Goal: Information Seeking & Learning: Learn about a topic

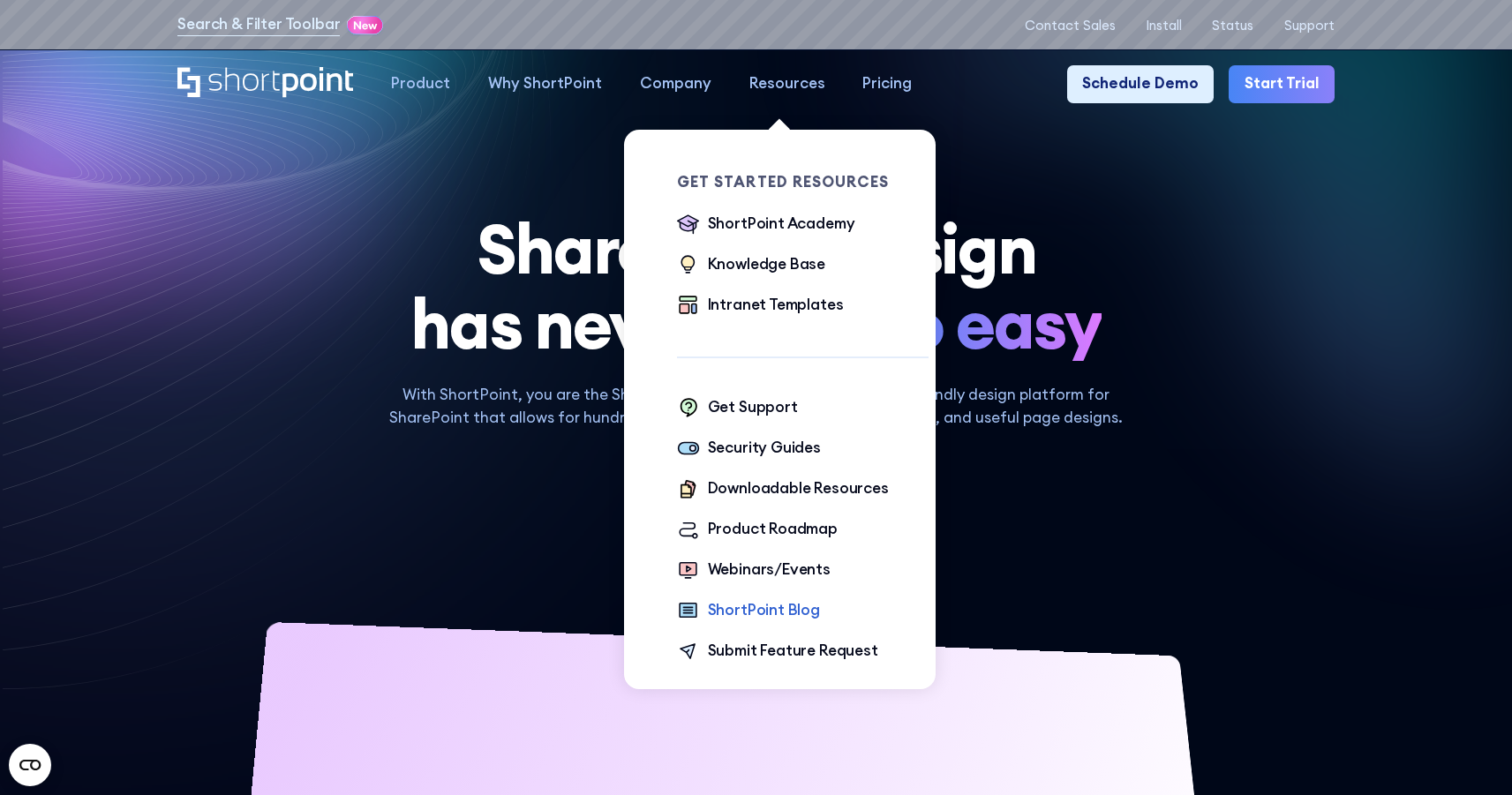
click at [767, 607] on div "ShortPoint Blog" at bounding box center [764, 611] width 112 height 23
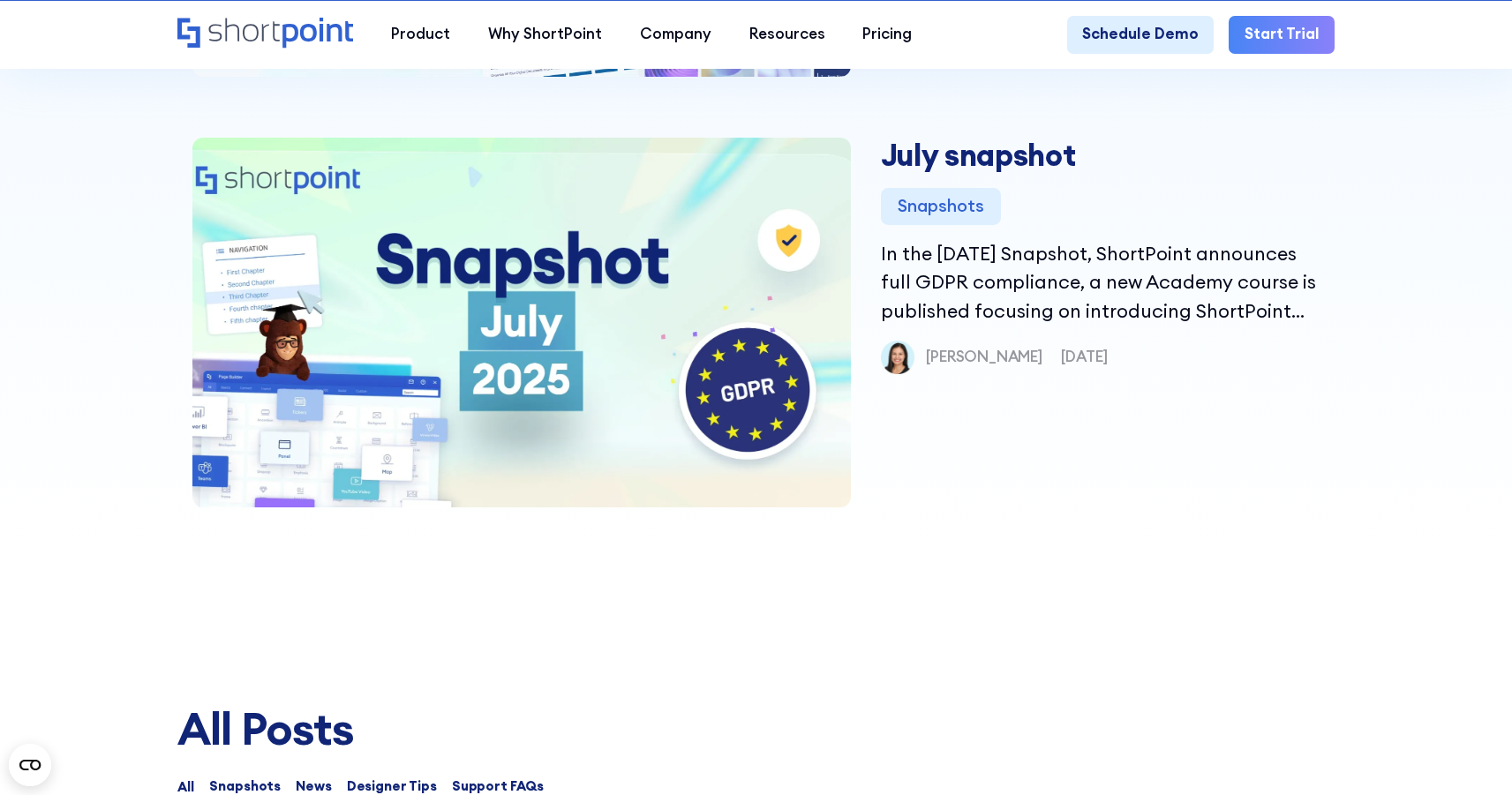
scroll to position [1029, 0]
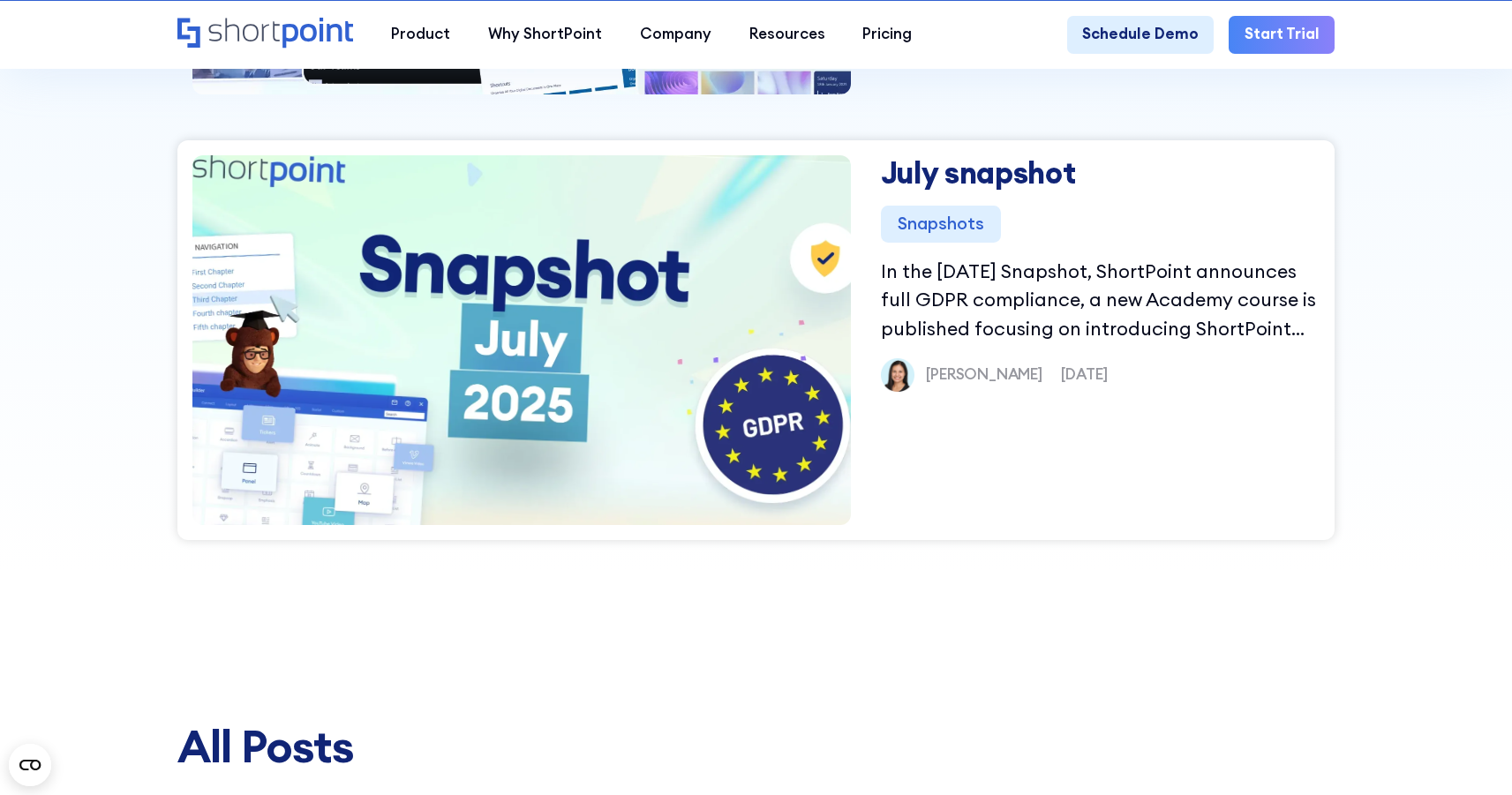
click at [577, 415] on img at bounding box center [522, 340] width 754 height 442
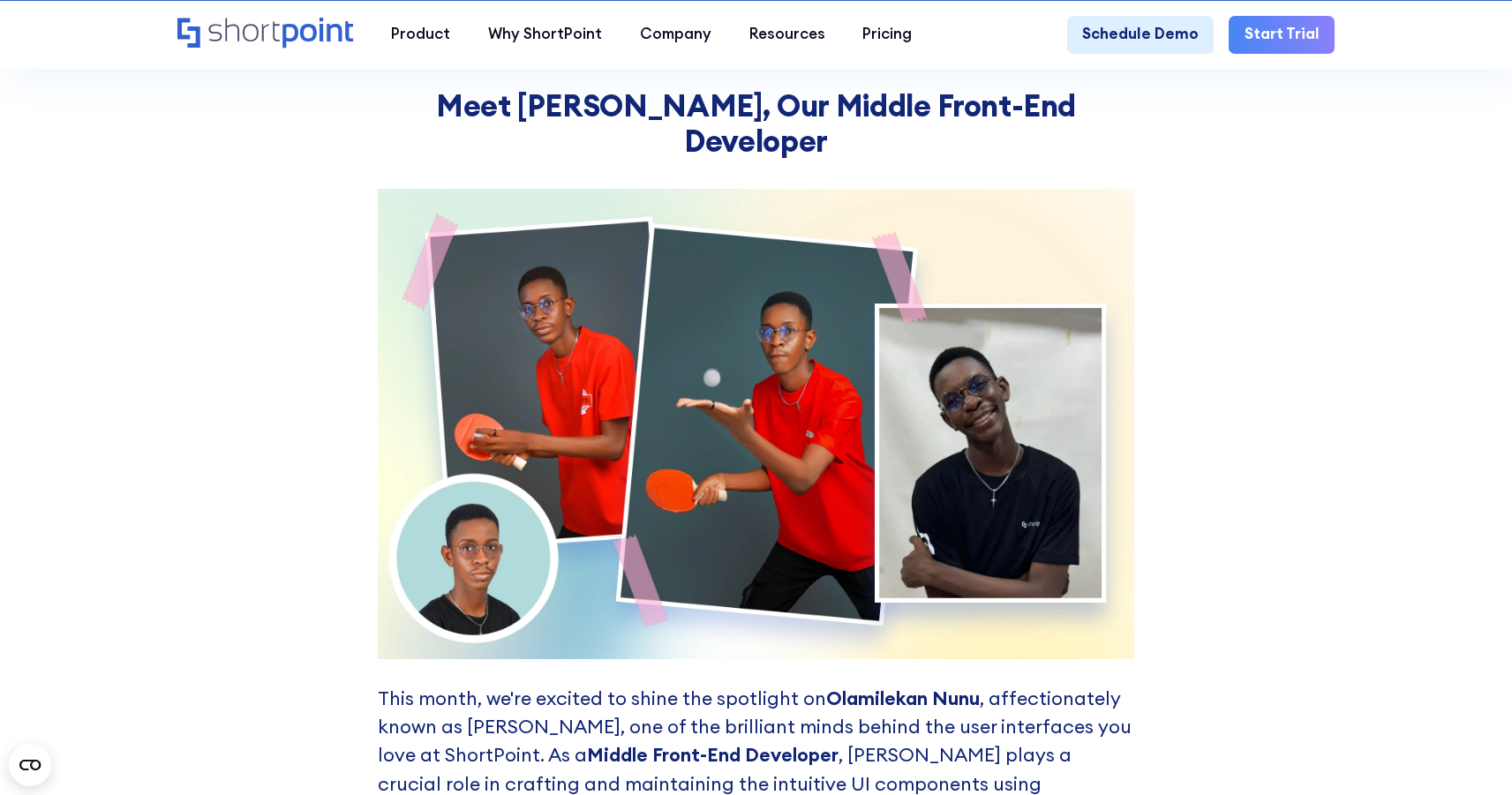
scroll to position [8371, 0]
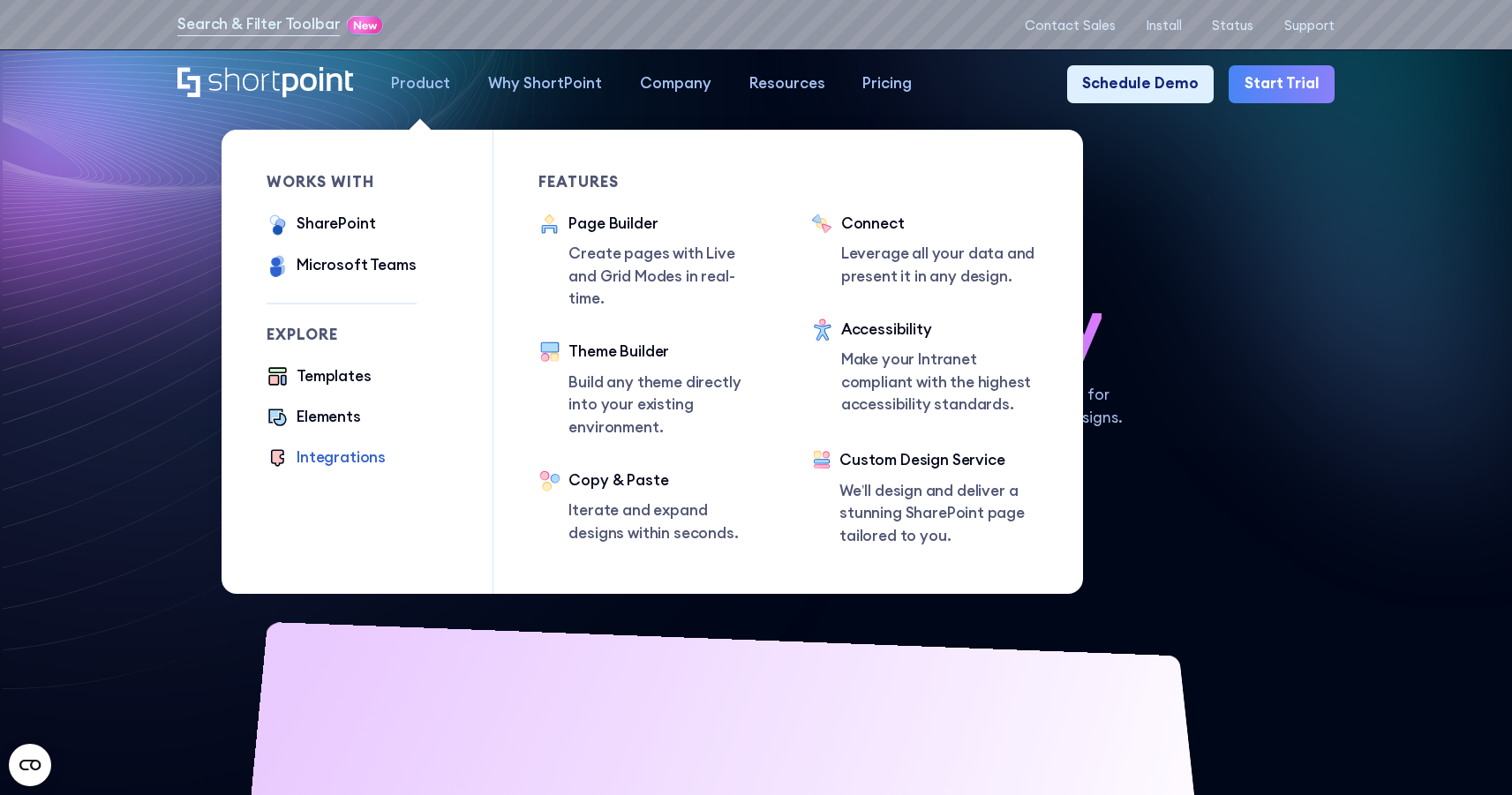
click at [346, 455] on div "Integrations" at bounding box center [340, 458] width 89 height 23
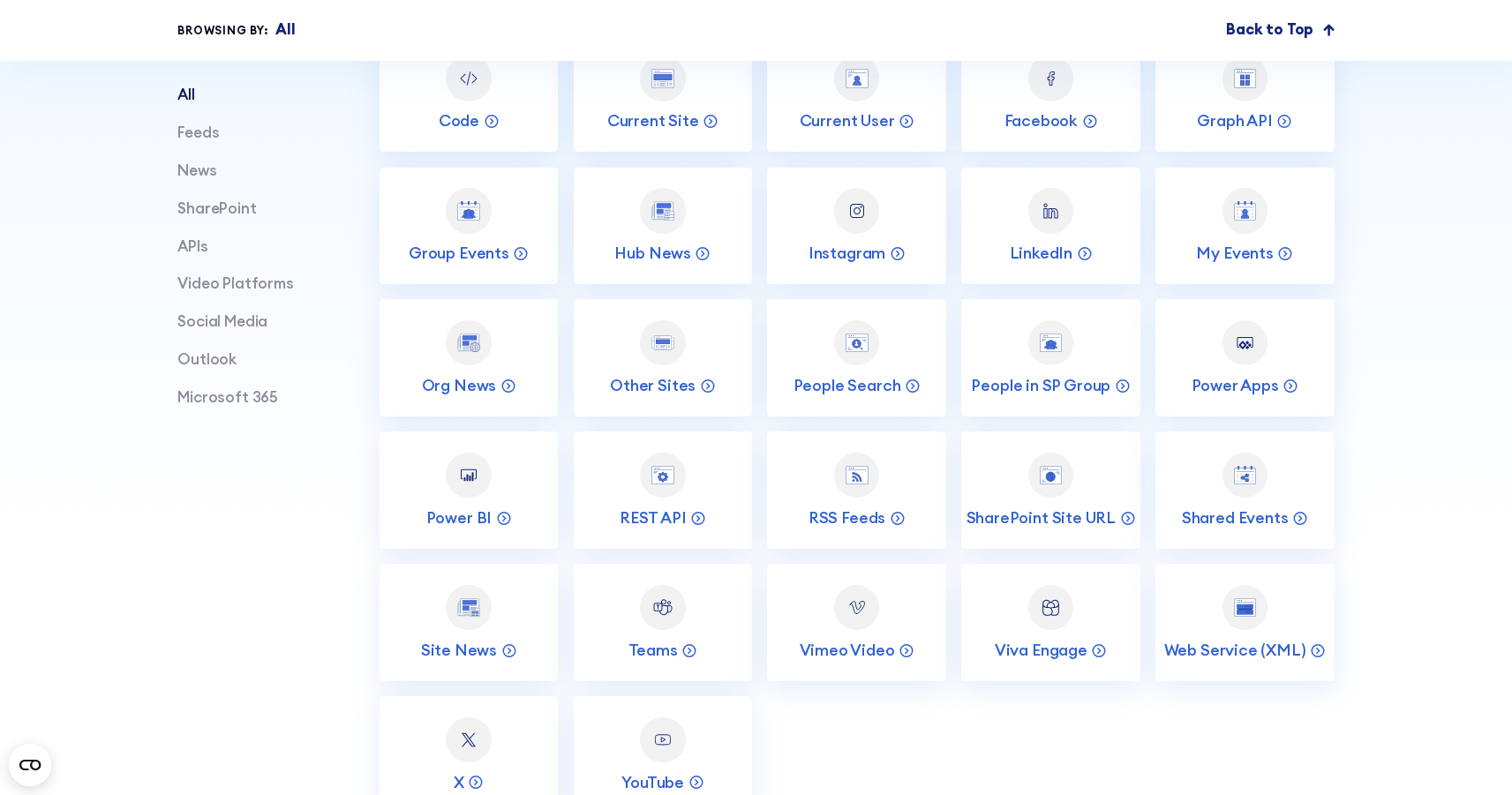
scroll to position [761, 0]
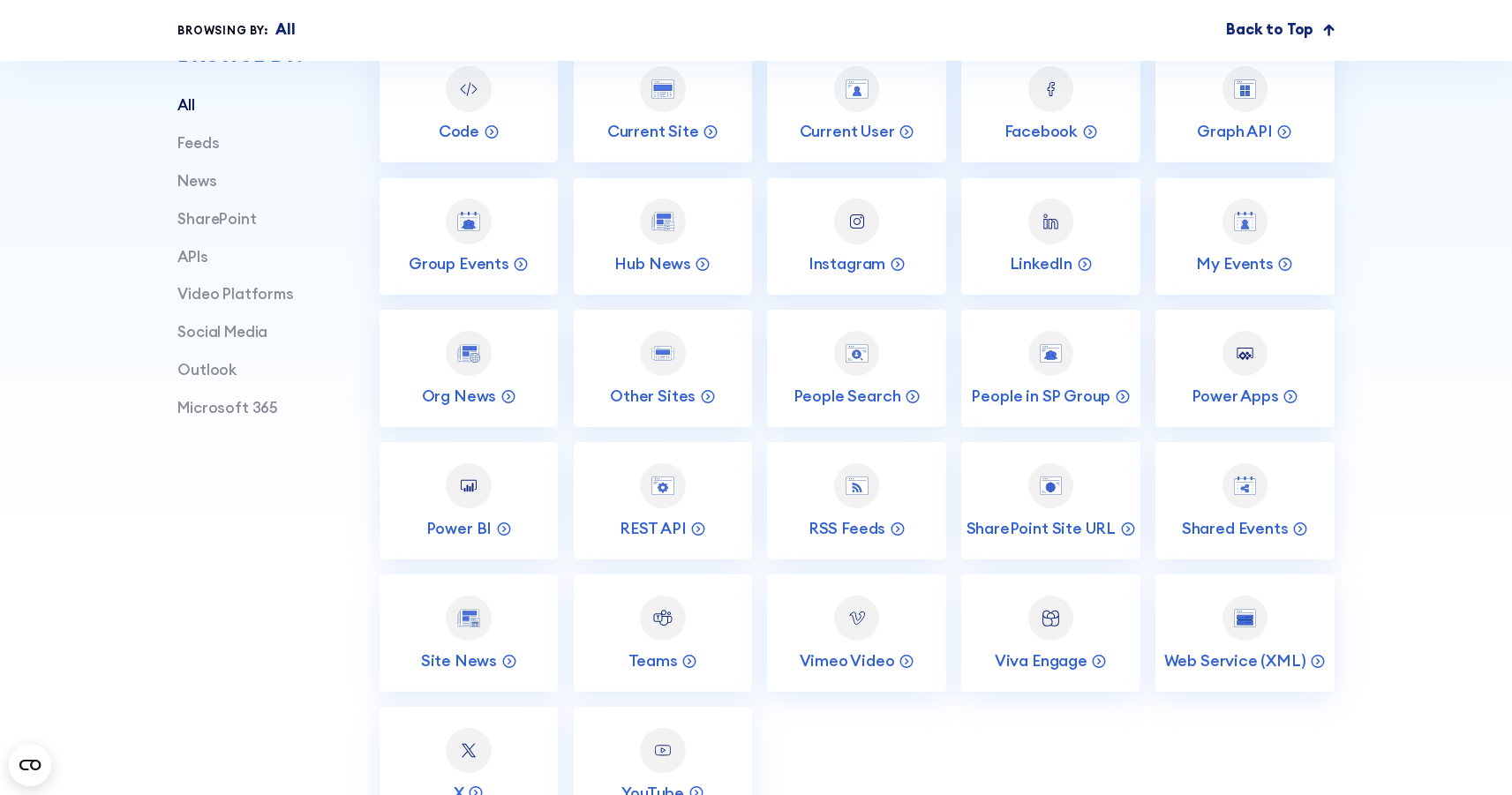
click at [224, 269] on div "APIs" at bounding box center [241, 258] width 126 height 23
click at [188, 253] on div "Feeds News SharePoint APIs Video Platforms Social Media Outlook Microsoft 365" at bounding box center [241, 276] width 126 height 287
click at [216, 210] on div "Feeds News SharePoint APIs Video Platforms Social Media Outlook Microsoft 365" at bounding box center [241, 276] width 126 height 287
click at [213, 224] on link "SharePoint" at bounding box center [217, 219] width 79 height 19
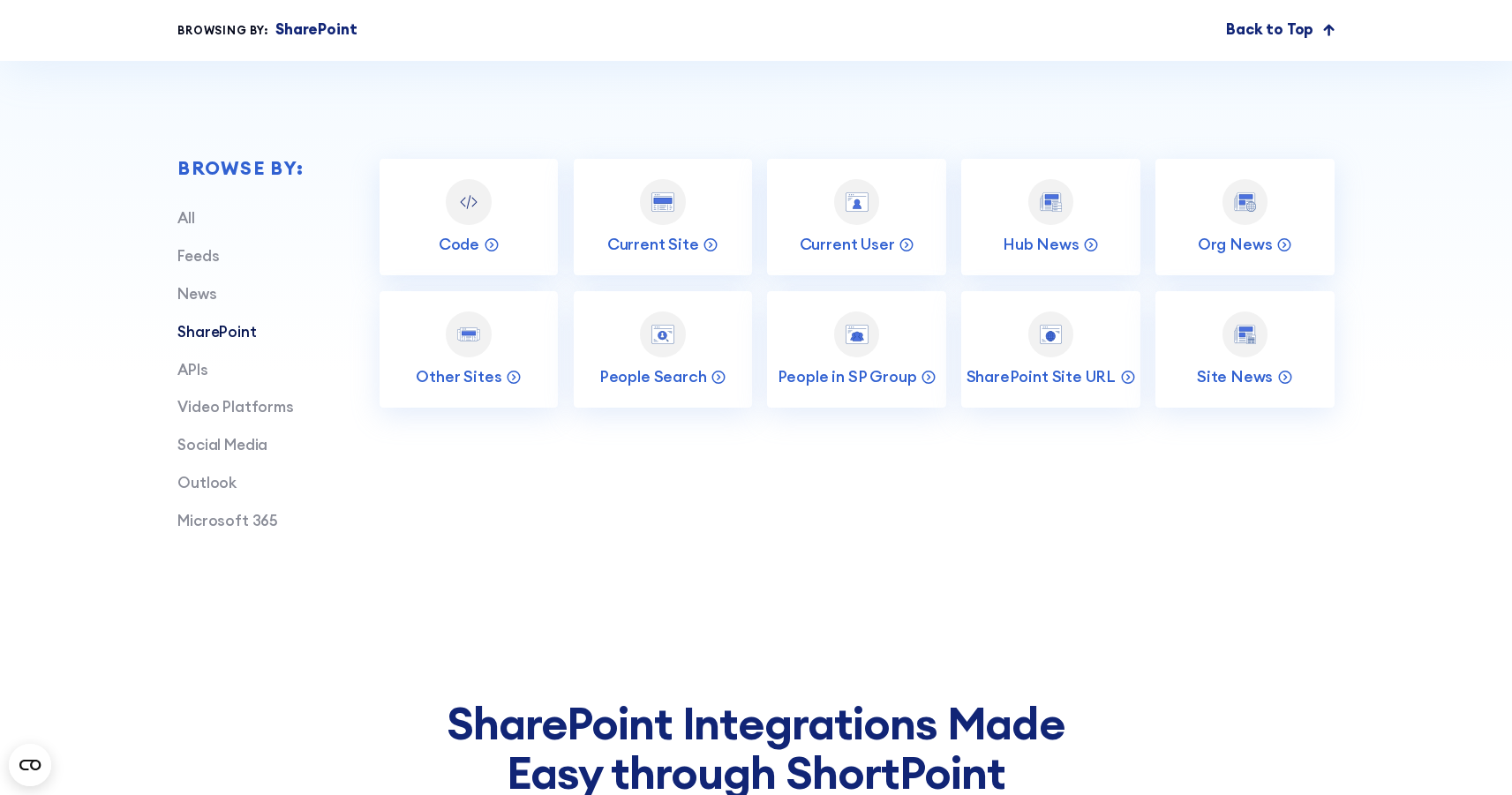
scroll to position [641, 0]
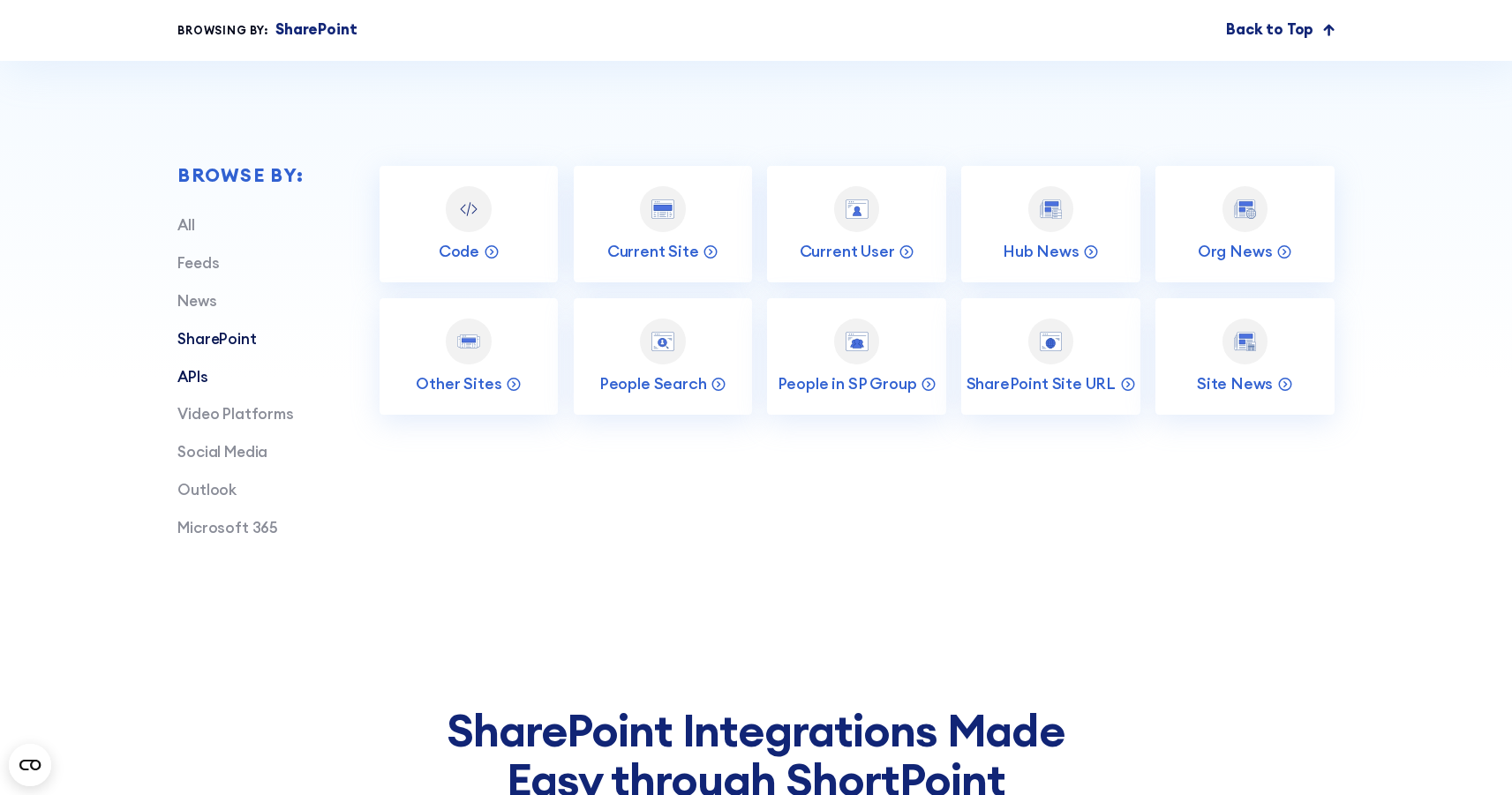
click at [193, 384] on link "APIs" at bounding box center [193, 377] width 30 height 19
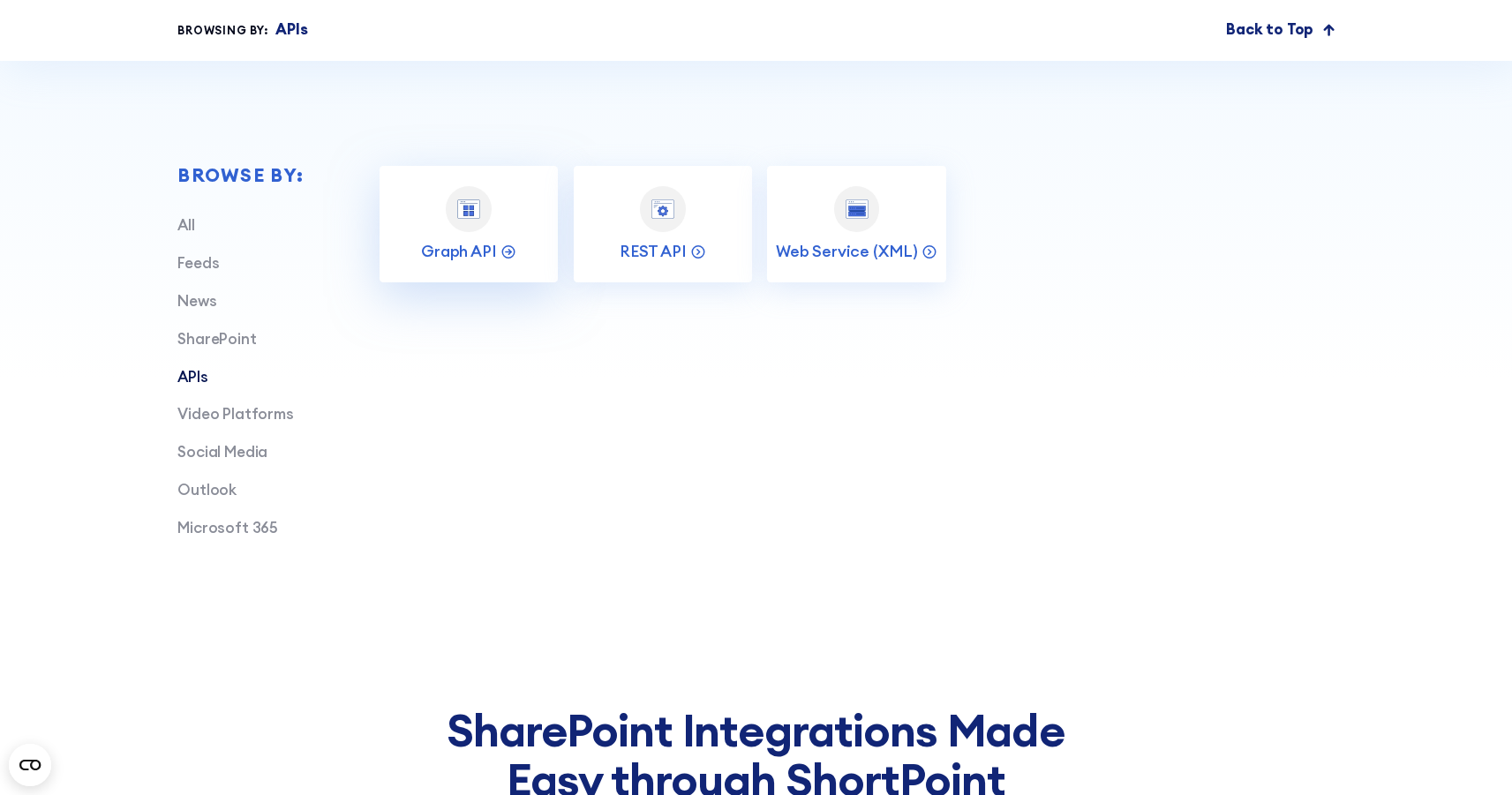
click at [458, 229] on div at bounding box center [468, 209] width 45 height 45
